Goal: Task Accomplishment & Management: Manage account settings

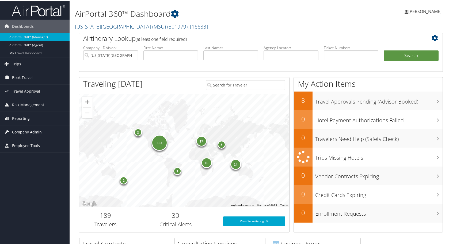
click at [41, 134] on link "Company Admin" at bounding box center [34, 131] width 69 height 13
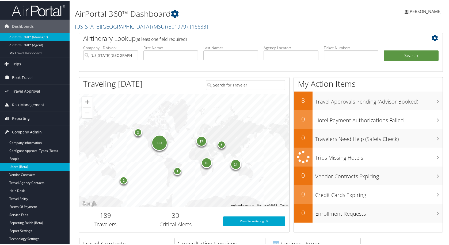
click at [33, 163] on link "Users (Beta)" at bounding box center [34, 166] width 69 height 8
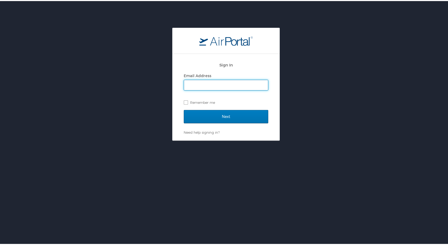
click at [224, 83] on input "Email Address" at bounding box center [226, 84] width 84 height 10
type input "[PERSON_NAME][EMAIL_ADDRESS][PERSON_NAME][DOMAIN_NAME]"
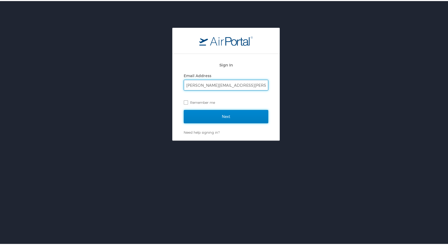
click at [229, 118] on input "Next" at bounding box center [226, 115] width 84 height 13
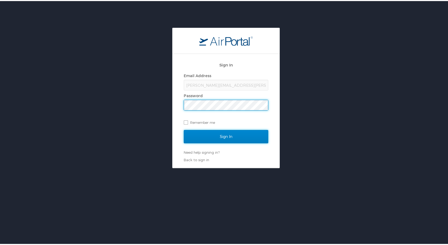
click at [224, 134] on input "Sign In" at bounding box center [226, 135] width 84 height 13
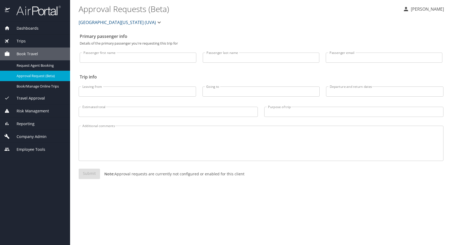
click at [47, 140] on span "Company Admin" at bounding box center [28, 137] width 37 height 6
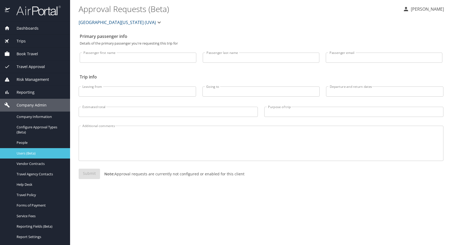
click at [40, 156] on span "Users (Beta)" at bounding box center [40, 153] width 47 height 5
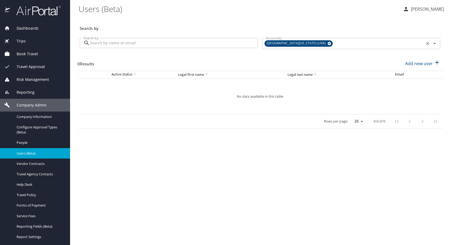
click at [332, 47] on div "University of Virginia (UVA)" at bounding box center [298, 43] width 68 height 6
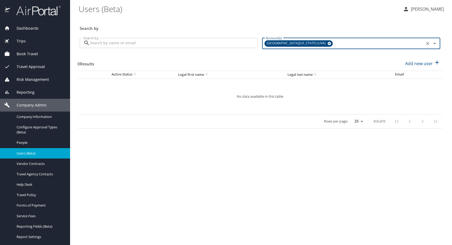
click at [330, 45] on icon at bounding box center [328, 43] width 3 height 3
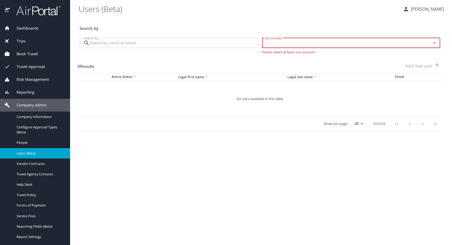
click at [328, 47] on input "Account(s)" at bounding box center [343, 43] width 159 height 7
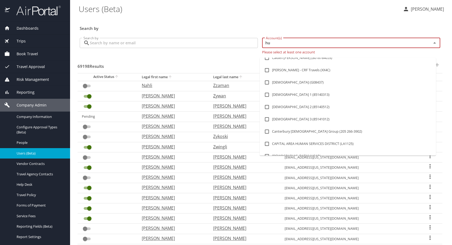
scroll to position [454, 0]
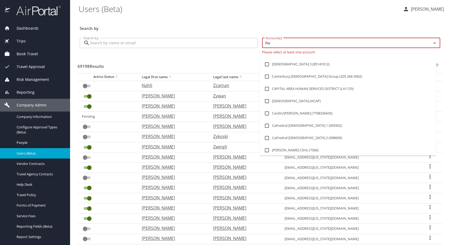
click at [292, 47] on input "hu" at bounding box center [343, 43] width 159 height 7
type input "howard u"
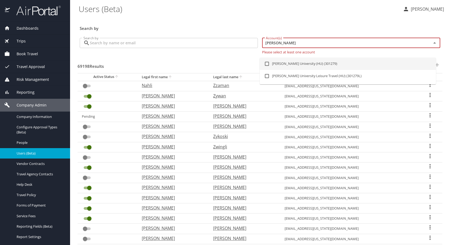
click at [326, 66] on li "Howard University (HU) (301279)" at bounding box center [348, 64] width 176 height 12
checkbox input "true"
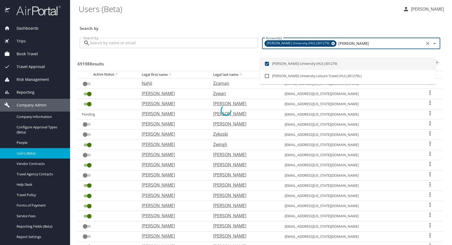
checkbox input "true"
checkbox input "false"
checkbox input "true"
checkbox input "false"
checkbox input "true"
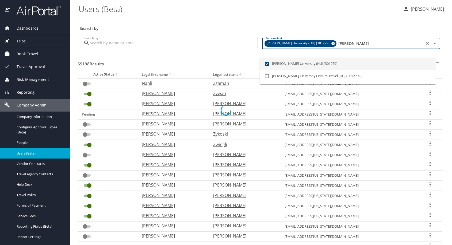
checkbox input "false"
checkbox input "true"
checkbox input "false"
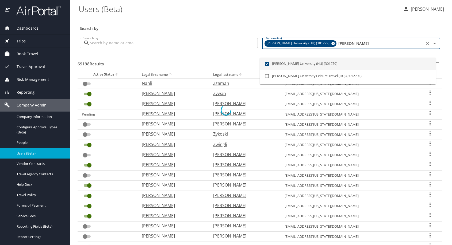
checkbox input "true"
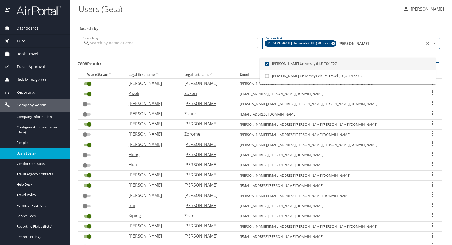
type input "howard u"
click at [196, 48] on input "Search by" at bounding box center [174, 43] width 168 height 10
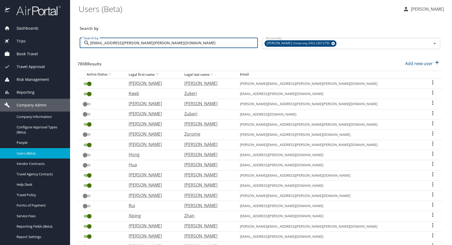
type input "farah.pope@howard.edu"
click at [195, 48] on input "farah.pope@howard.edu" at bounding box center [174, 43] width 168 height 10
click at [196, 54] on div "Search by farah.pope@howard.edu Search by" at bounding box center [169, 44] width 182 height 20
checkbox input "false"
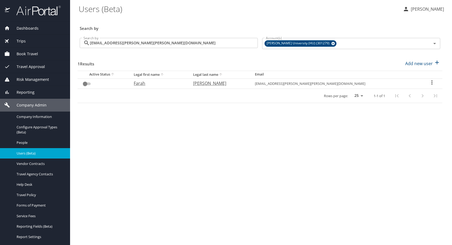
click at [232, 154] on main "Users (Beta) Joyce Gates Search by Search by farah.pope@howard.edu Search by Ac…" at bounding box center [261, 122] width 382 height 245
drag, startPoint x: 196, startPoint y: 131, endPoint x: 189, endPoint y: 133, distance: 7.9
click at [196, 117] on div "Active Status Legal first name Legal last name Email Farah Pope farah.pope@Howa…" at bounding box center [260, 94] width 365 height 46
click at [182, 15] on \(Beta\) "Users (Beta)" at bounding box center [239, 9] width 320 height 17
click at [194, 8] on \(Beta\) "Users (Beta)" at bounding box center [239, 9] width 320 height 17
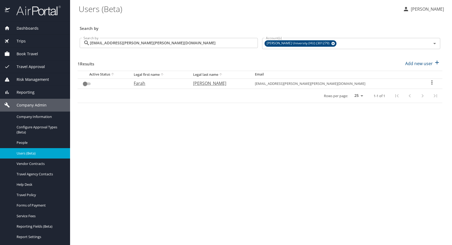
click at [343, 67] on div "1 Results Add new user" at bounding box center [260, 64] width 365 height 20
click at [171, 17] on \(Beta\) "Users (Beta)" at bounding box center [239, 9] width 320 height 17
click at [233, 72] on div "1 Results Add new user" at bounding box center [260, 64] width 365 height 20
